Goal: Information Seeking & Learning: Learn about a topic

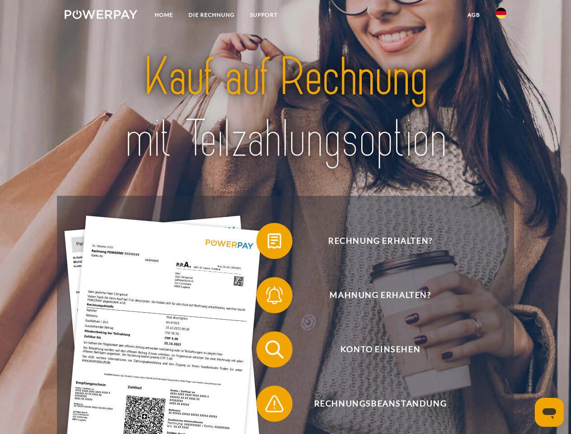
click at [101, 16] on img at bounding box center [101, 14] width 73 height 9
click at [501, 16] on img at bounding box center [500, 13] width 11 height 11
click at [473, 15] on link "agb" at bounding box center [474, 15] width 28 height 16
click at [268, 243] on span at bounding box center [260, 240] width 45 height 45
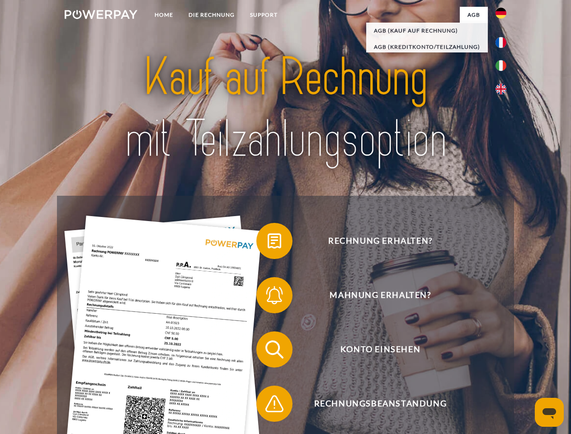
click at [268, 297] on span at bounding box center [260, 295] width 45 height 45
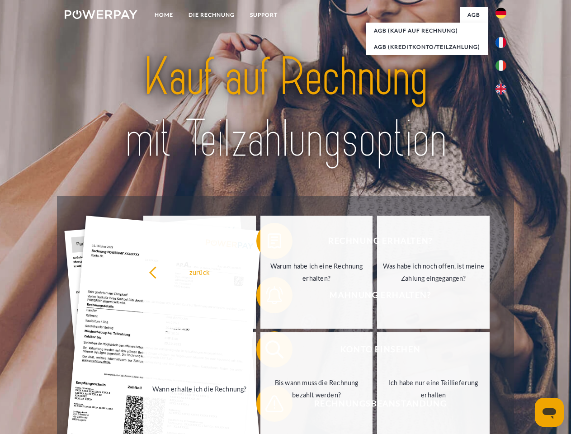
click at [268, 351] on link "Bis wann muss die Rechnung bezahlt werden?" at bounding box center [316, 388] width 113 height 113
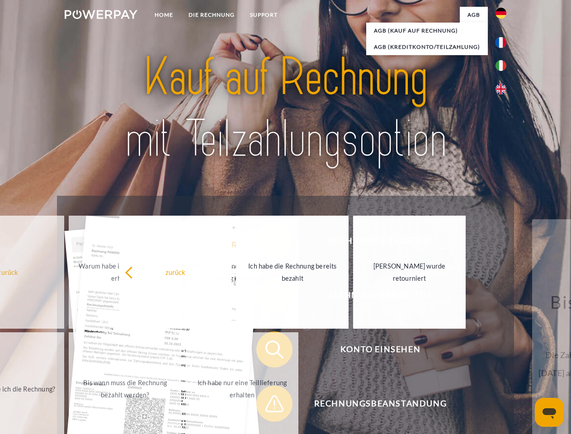
click at [268, 405] on span at bounding box center [260, 403] width 45 height 45
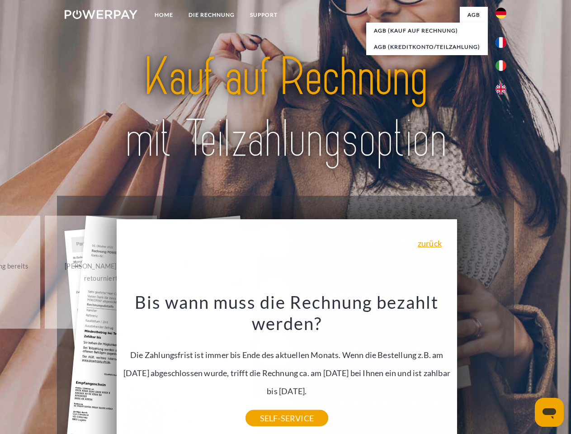
click at [549, 412] on icon "Messaging-Fenster öffnen" at bounding box center [549, 413] width 14 height 11
